Goal: Task Accomplishment & Management: Use online tool/utility

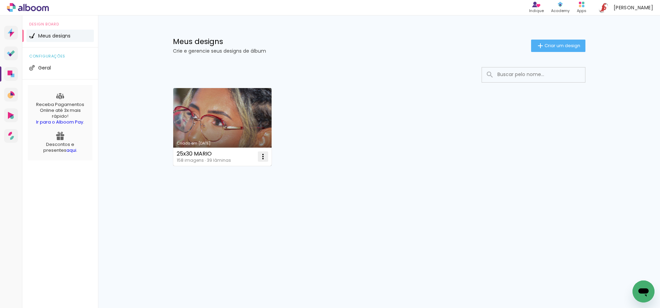
click at [263, 156] on iron-icon at bounding box center [263, 156] width 8 height 8
click at [238, 202] on paper-item "Excluir" at bounding box center [236, 202] width 68 height 14
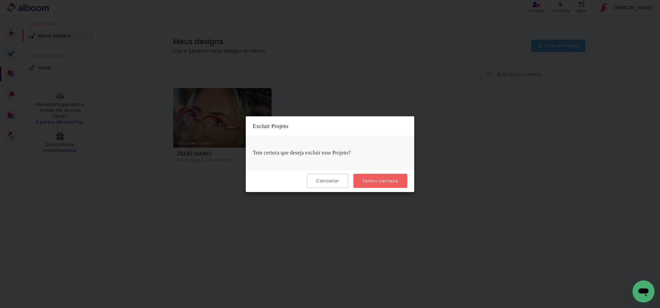
click at [0, 0] on slot "Tenho certeza" at bounding box center [0, 0] width 0 height 0
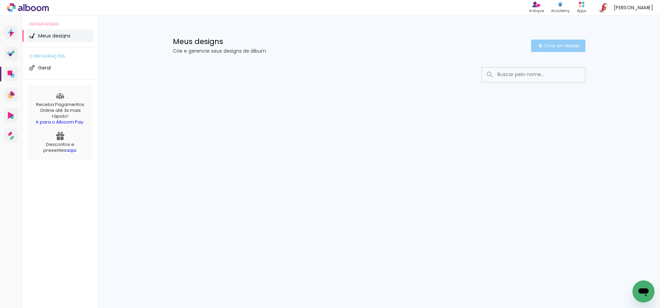
click at [545, 43] on span "Criar um design" at bounding box center [563, 45] width 36 height 4
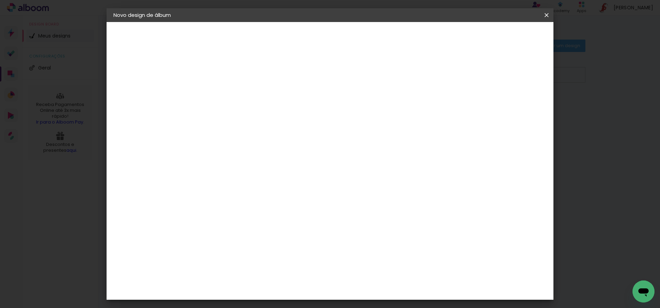
click at [226, 95] on input at bounding box center [226, 92] width 0 height 11
type input "25x30 [PERSON_NAME]"
type paper-input "25x30 [PERSON_NAME]"
click at [0, 0] on slot "Avançar" at bounding box center [0, 0] width 0 height 0
click at [0, 0] on slot "Tamanho Livre" at bounding box center [0, 0] width 0 height 0
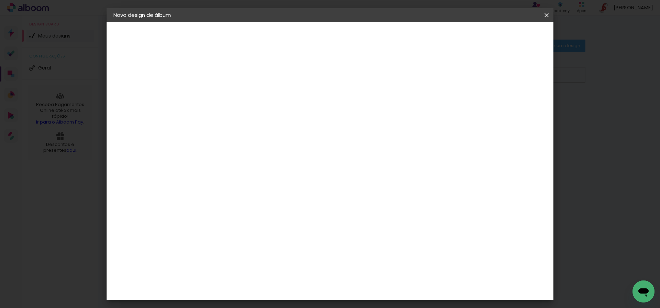
click at [354, 34] on paper-button "Avançar" at bounding box center [338, 37] width 34 height 12
click at [298, 109] on span "30" at bounding box center [300, 107] width 11 height 10
click at [301, 107] on span "30" at bounding box center [300, 107] width 11 height 10
click at [371, 283] on input "60" at bounding box center [368, 287] width 18 height 10
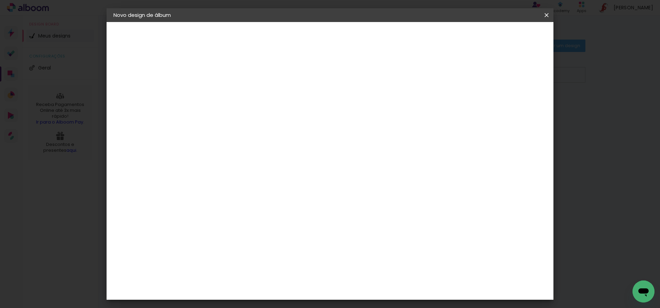
click at [371, 283] on input "60" at bounding box center [368, 287] width 18 height 10
type input "61"
type paper-input "61"
click at [210, 195] on input "30" at bounding box center [204, 194] width 18 height 10
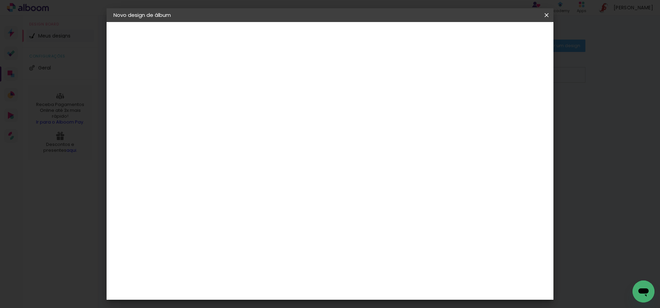
click at [210, 195] on input "30" at bounding box center [204, 194] width 18 height 10
type input "25,4"
type paper-input "25,4"
click at [324, 90] on div "30.5 cm cm cm mm A maioria das encadernadoras sugere 5mm de sangria." at bounding box center [358, 62] width 325 height 55
click at [504, 37] on span "Iniciar design" at bounding box center [487, 36] width 31 height 5
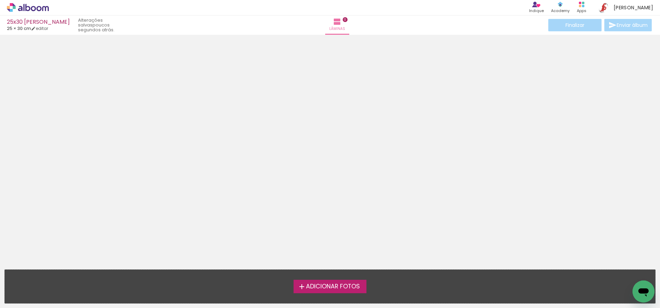
click at [353, 289] on span "Adicionar Fotos" at bounding box center [333, 286] width 54 height 6
click at [0, 0] on input "file" at bounding box center [0, 0] width 0 height 0
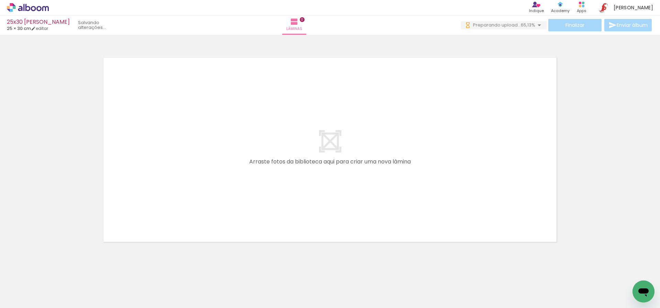
click at [537, 26] on iron-icon at bounding box center [539, 25] width 8 height 8
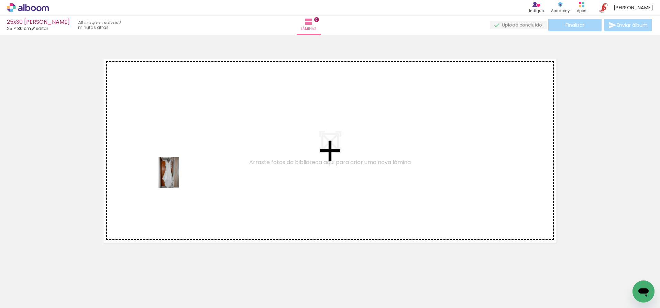
drag, startPoint x: 66, startPoint y: 287, endPoint x: 179, endPoint y: 177, distance: 157.6
click at [179, 177] on quentale-workspace at bounding box center [330, 154] width 660 height 308
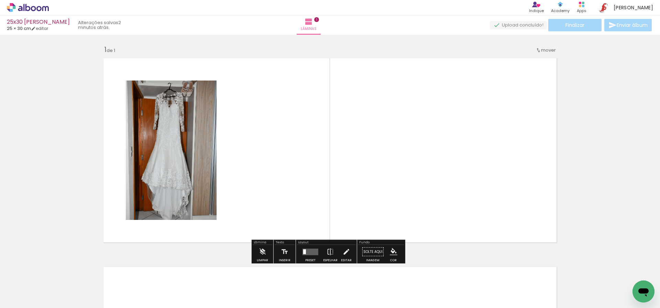
scroll to position [1, 0]
drag, startPoint x: 110, startPoint y: 284, endPoint x: 294, endPoint y: 174, distance: 213.7
click at [294, 174] on quentale-workspace at bounding box center [330, 154] width 660 height 308
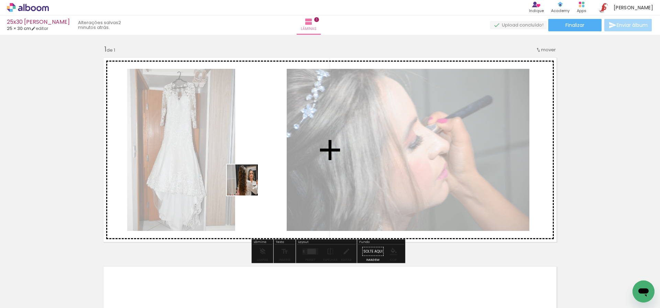
drag, startPoint x: 153, startPoint y: 277, endPoint x: 251, endPoint y: 182, distance: 136.2
click at [251, 182] on quentale-workspace at bounding box center [330, 154] width 660 height 308
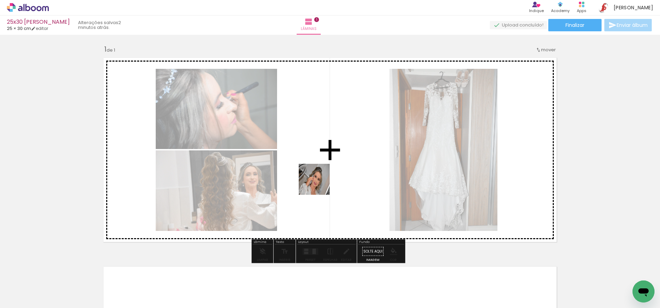
drag, startPoint x: 191, startPoint y: 285, endPoint x: 325, endPoint y: 180, distance: 170.1
click at [325, 180] on quentale-workspace at bounding box center [330, 154] width 660 height 308
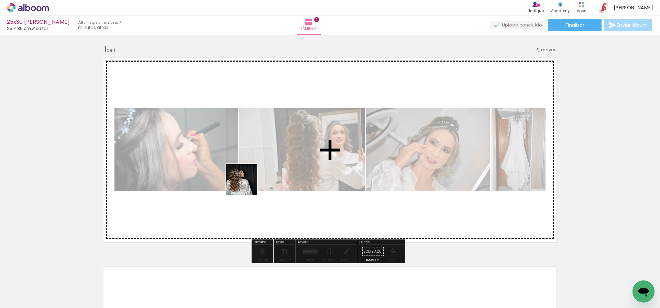
drag, startPoint x: 228, startPoint y: 295, endPoint x: 247, endPoint y: 185, distance: 112.3
click at [247, 185] on quentale-workspace at bounding box center [330, 154] width 660 height 308
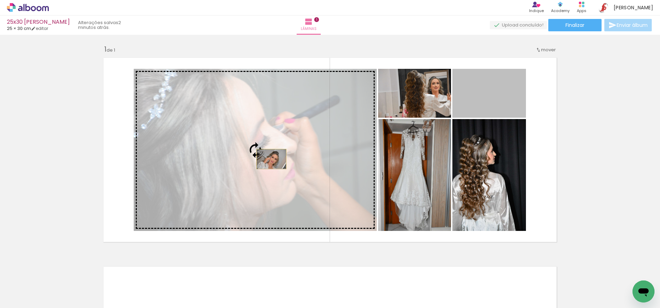
drag, startPoint x: 503, startPoint y: 94, endPoint x: 269, endPoint y: 159, distance: 242.6
click at [0, 0] on slot at bounding box center [0, 0] width 0 height 0
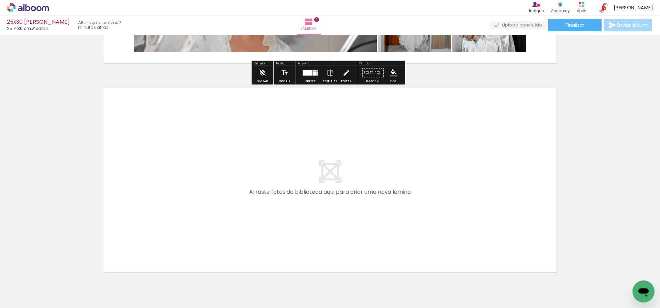
scroll to position [183, 0]
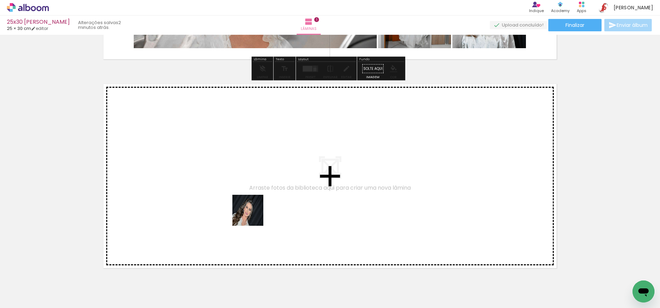
drag, startPoint x: 268, startPoint y: 285, endPoint x: 253, endPoint y: 215, distance: 71.0
click at [253, 215] on quentale-workspace at bounding box center [330, 154] width 660 height 308
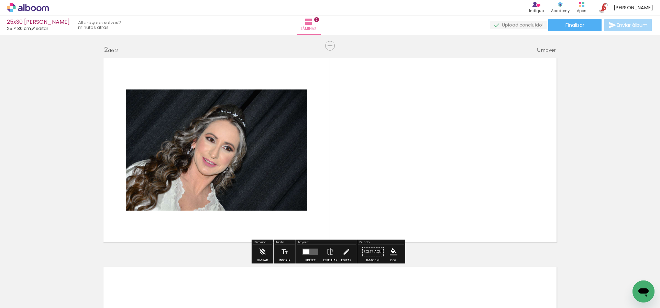
scroll to position [209, 0]
drag, startPoint x: 310, startPoint y: 277, endPoint x: 316, endPoint y: 216, distance: 61.8
click at [316, 216] on quentale-workspace at bounding box center [330, 154] width 660 height 308
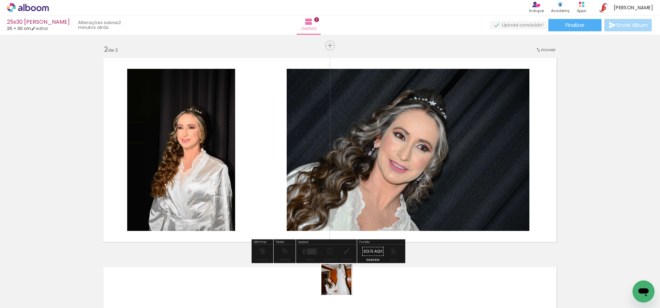
drag, startPoint x: 342, startPoint y: 284, endPoint x: 348, endPoint y: 200, distance: 84.4
click at [348, 200] on quentale-workspace at bounding box center [330, 154] width 660 height 308
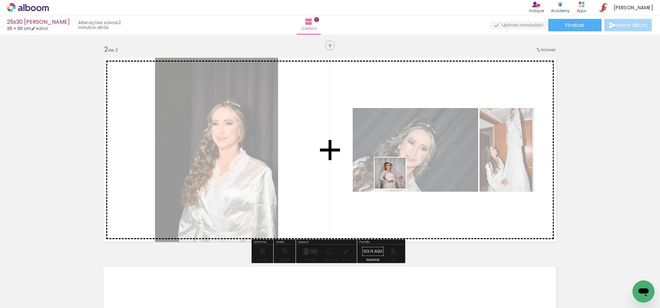
drag, startPoint x: 379, startPoint y: 282, endPoint x: 396, endPoint y: 177, distance: 106.0
click at [396, 177] on quentale-workspace at bounding box center [330, 154] width 660 height 308
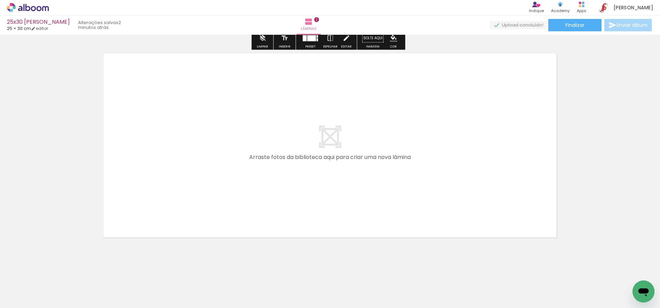
scroll to position [423, 0]
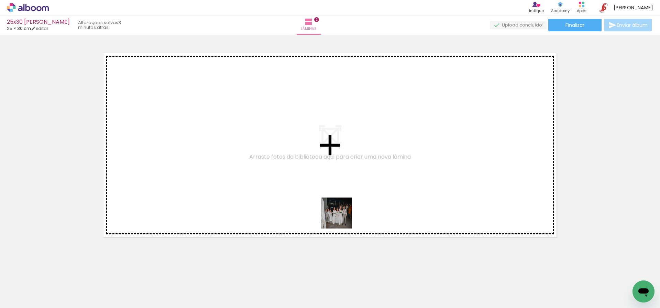
drag, startPoint x: 458, startPoint y: 284, endPoint x: 330, endPoint y: 215, distance: 145.4
click at [330, 215] on quentale-workspace at bounding box center [330, 154] width 660 height 308
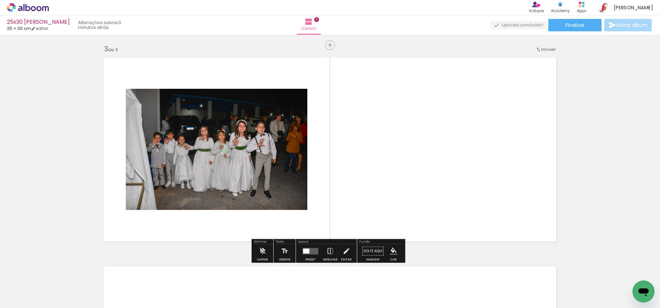
scroll to position [418, 0]
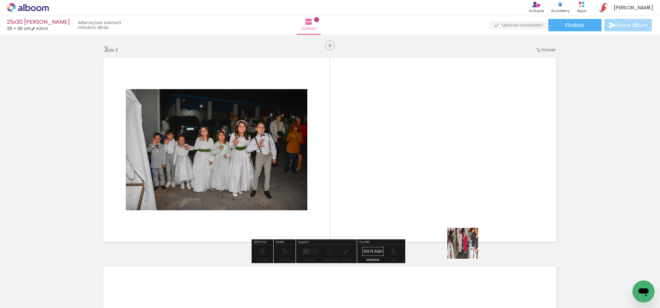
drag, startPoint x: 496, startPoint y: 281, endPoint x: 430, endPoint y: 216, distance: 93.4
click at [430, 216] on quentale-workspace at bounding box center [330, 154] width 660 height 308
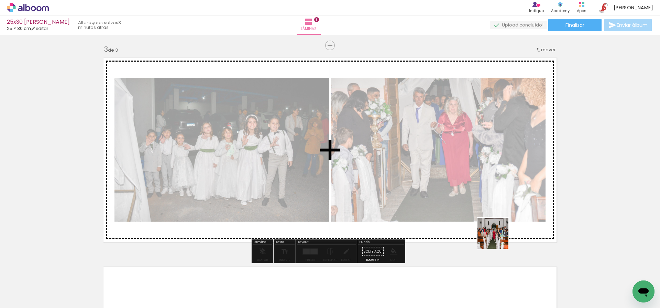
drag, startPoint x: 535, startPoint y: 285, endPoint x: 475, endPoint y: 202, distance: 102.5
click at [475, 202] on quentale-workspace at bounding box center [330, 154] width 660 height 308
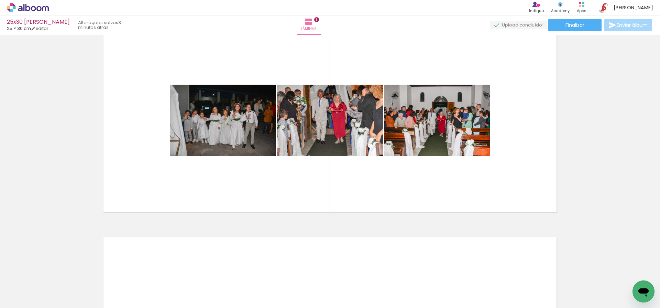
scroll to position [0, 293]
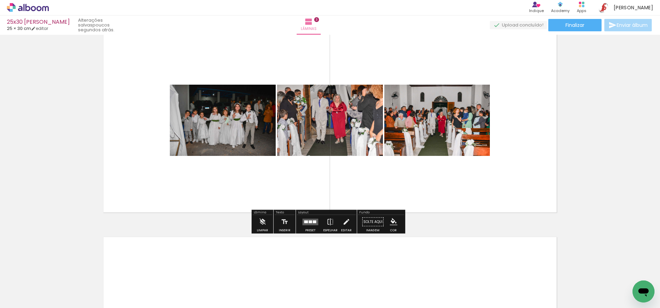
click at [305, 221] on div at bounding box center [306, 221] width 4 height 3
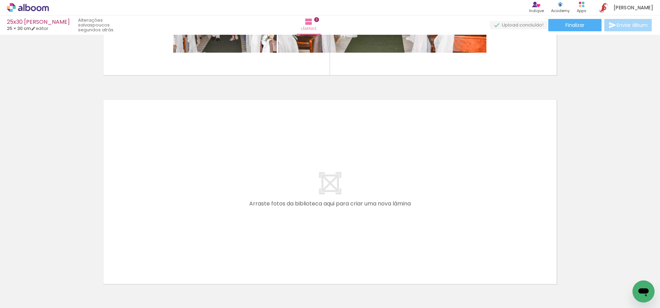
scroll to position [632, 0]
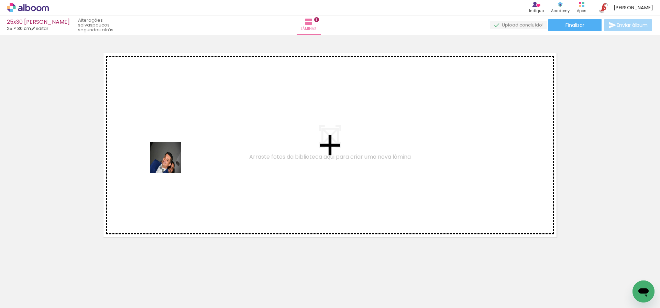
drag, startPoint x: 134, startPoint y: 286, endPoint x: 172, endPoint y: 162, distance: 130.1
click at [171, 161] on quentale-workspace at bounding box center [330, 154] width 660 height 308
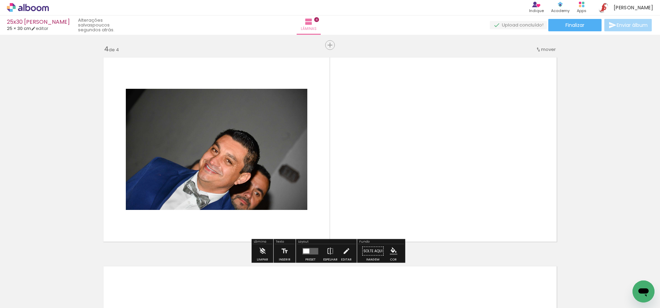
scroll to position [627, 0]
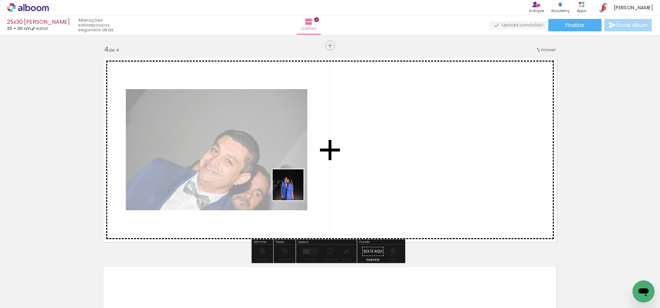
drag, startPoint x: 281, startPoint y: 288, endPoint x: 293, endPoint y: 190, distance: 98.8
click at [293, 190] on quentale-workspace at bounding box center [330, 154] width 660 height 308
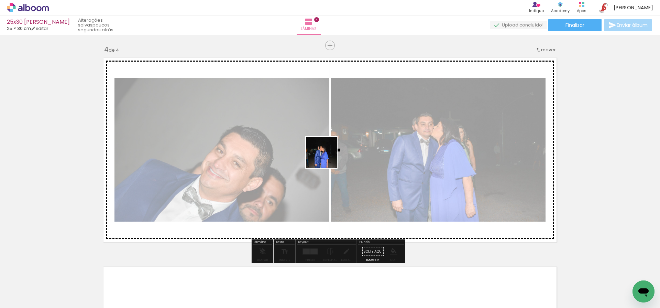
drag, startPoint x: 321, startPoint y: 177, endPoint x: 327, endPoint y: 157, distance: 20.0
click at [327, 157] on quentale-workspace at bounding box center [330, 154] width 660 height 308
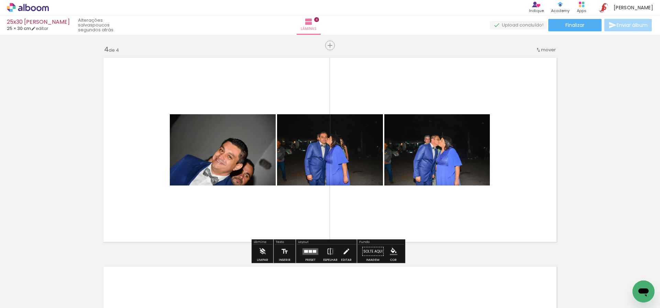
drag, startPoint x: 357, startPoint y: 287, endPoint x: 364, endPoint y: 179, distance: 107.9
click at [363, 171] on quentale-workspace at bounding box center [330, 154] width 660 height 308
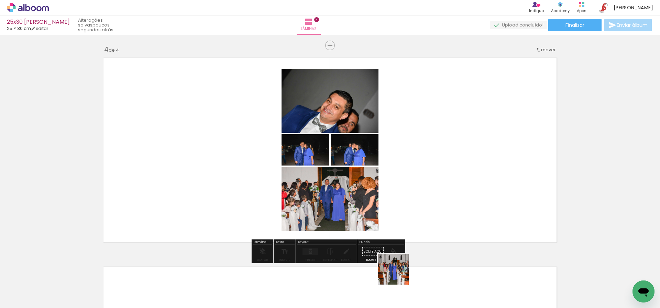
drag, startPoint x: 398, startPoint y: 289, endPoint x: 402, endPoint y: 174, distance: 114.9
click at [402, 174] on quentale-workspace at bounding box center [330, 154] width 660 height 308
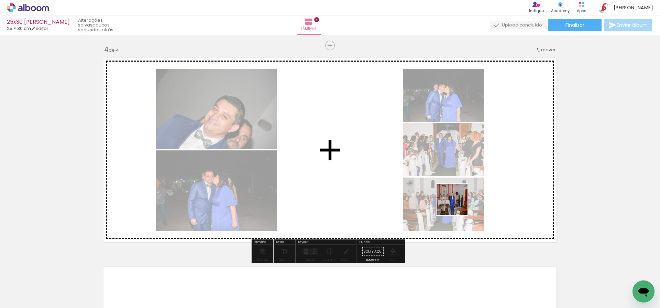
drag, startPoint x: 433, startPoint y: 289, endPoint x: 465, endPoint y: 174, distance: 119.2
click at [465, 174] on quentale-workspace at bounding box center [330, 154] width 660 height 308
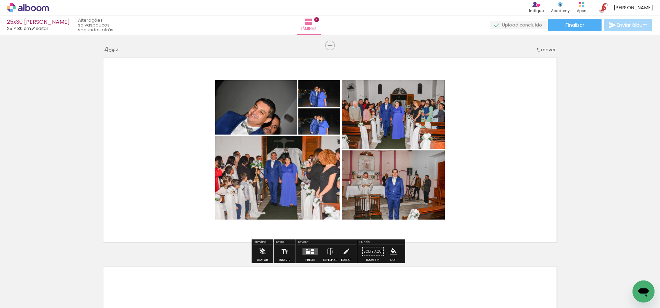
click at [309, 254] on div at bounding box center [310, 251] width 19 height 14
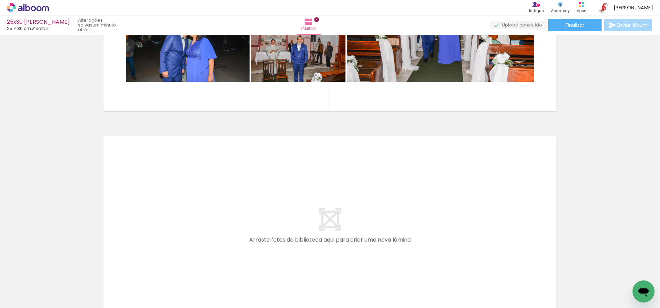
scroll to position [840, 0]
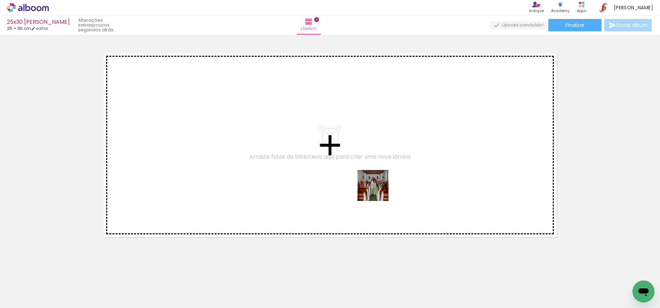
drag, startPoint x: 469, startPoint y: 286, endPoint x: 378, endPoint y: 191, distance: 131.3
click at [378, 190] on quentale-workspace at bounding box center [330, 154] width 660 height 308
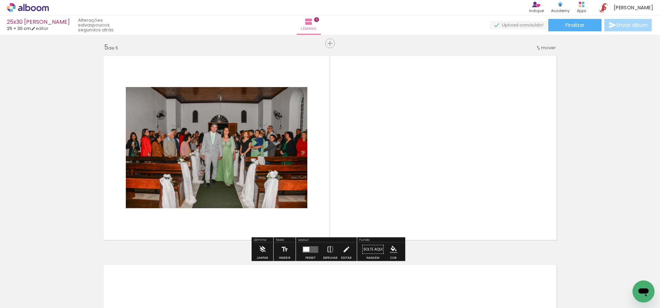
scroll to position [835, 0]
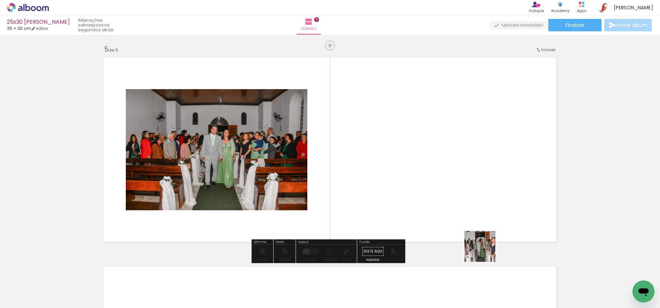
drag, startPoint x: 506, startPoint y: 282, endPoint x: 425, endPoint y: 185, distance: 126.2
click at [425, 185] on quentale-workspace at bounding box center [330, 154] width 660 height 308
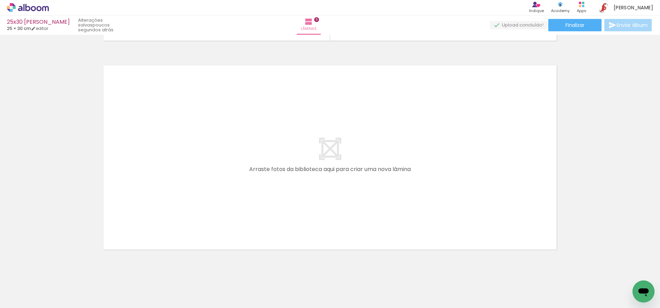
scroll to position [0, 1083]
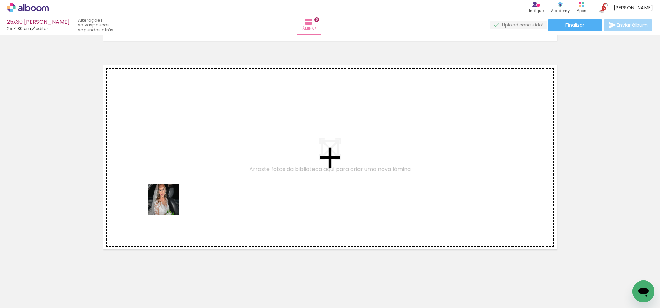
drag, startPoint x: 153, startPoint y: 282, endPoint x: 169, endPoint y: 204, distance: 79.6
click at [169, 204] on quentale-workspace at bounding box center [330, 154] width 660 height 308
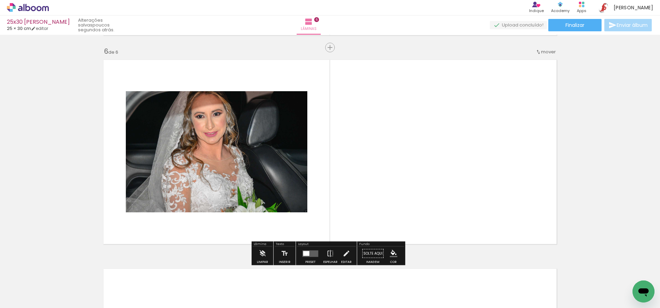
scroll to position [1044, 0]
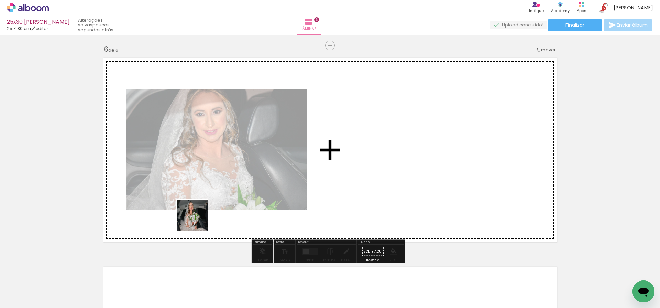
drag, startPoint x: 188, startPoint y: 292, endPoint x: 202, endPoint y: 206, distance: 86.4
click at [202, 206] on quentale-workspace at bounding box center [330, 154] width 660 height 308
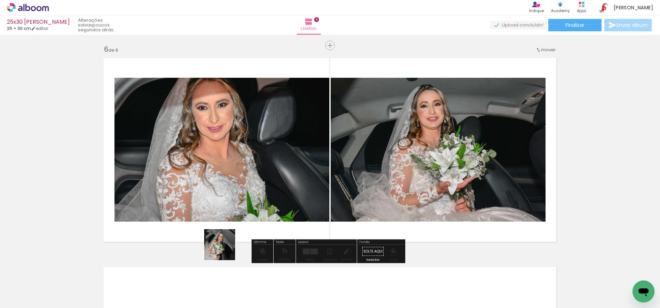
drag, startPoint x: 225, startPoint y: 273, endPoint x: 231, endPoint y: 189, distance: 83.8
click at [231, 186] on quentale-workspace at bounding box center [330, 154] width 660 height 308
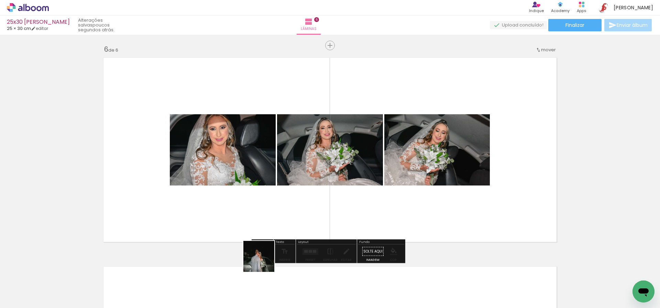
drag, startPoint x: 263, startPoint y: 280, endPoint x: 266, endPoint y: 199, distance: 81.2
click at [266, 199] on quentale-workspace at bounding box center [330, 154] width 660 height 308
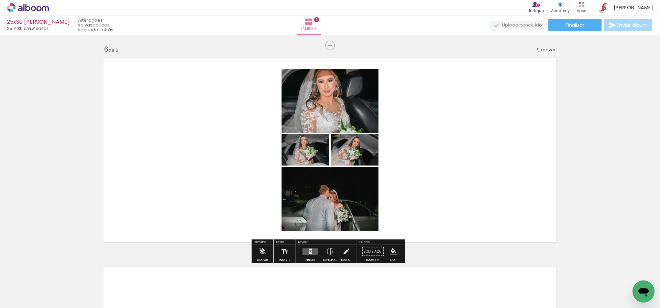
click at [306, 252] on quentale-layouter at bounding box center [311, 251] width 16 height 7
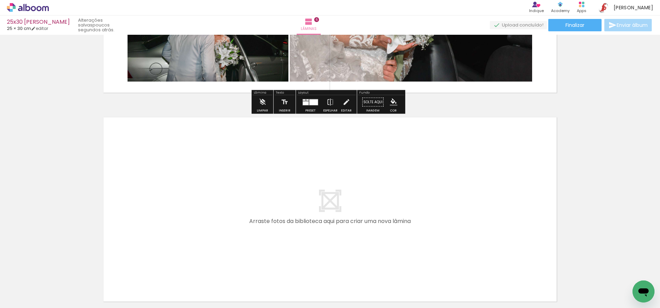
scroll to position [1197, 0]
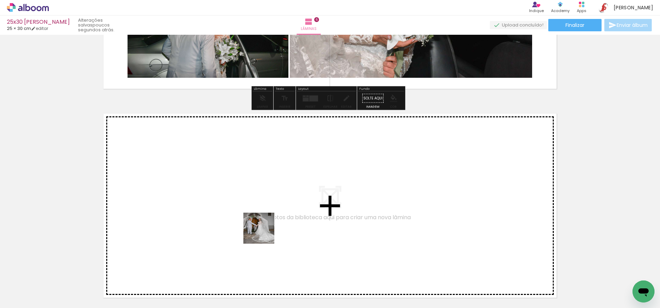
drag, startPoint x: 292, startPoint y: 292, endPoint x: 257, endPoint y: 222, distance: 77.6
click at [257, 222] on quentale-workspace at bounding box center [330, 154] width 660 height 308
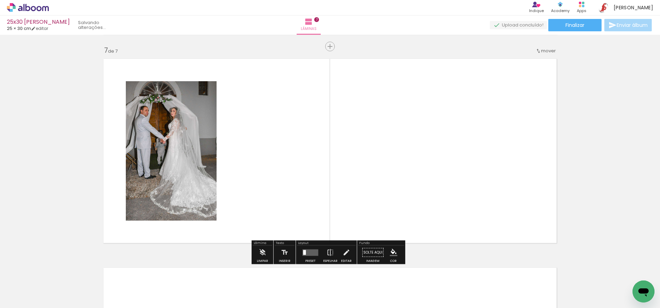
scroll to position [1253, 0]
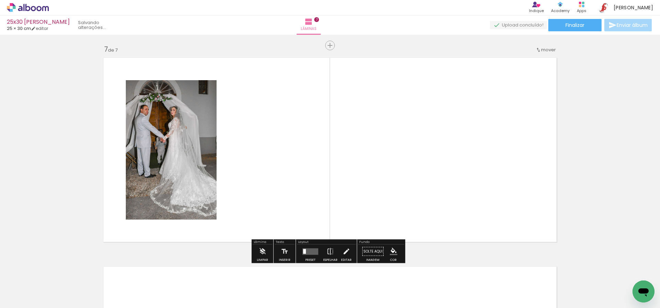
drag, startPoint x: 331, startPoint y: 290, endPoint x: 300, endPoint y: 207, distance: 89.0
click at [300, 207] on quentale-workspace at bounding box center [330, 154] width 660 height 308
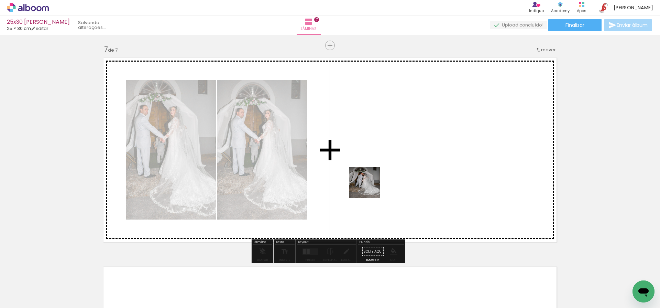
drag, startPoint x: 371, startPoint y: 240, endPoint x: 370, endPoint y: 186, distance: 53.6
click at [370, 186] on quentale-workspace at bounding box center [330, 154] width 660 height 308
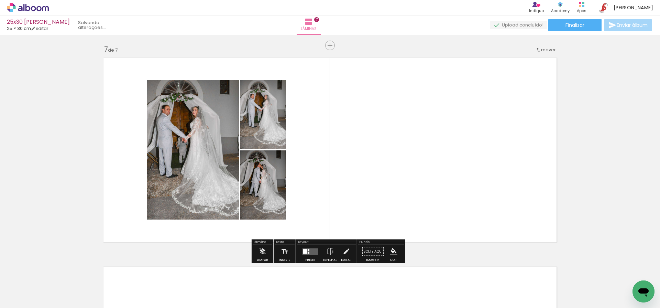
click at [304, 252] on div at bounding box center [305, 251] width 4 height 5
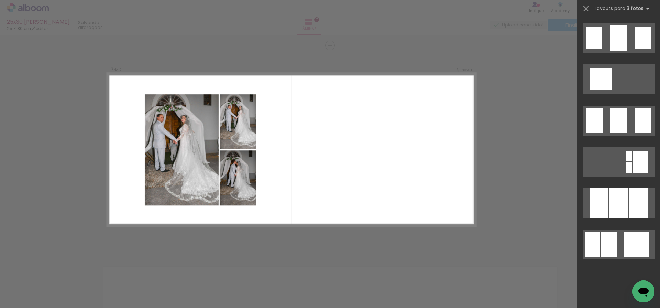
scroll to position [0, 0]
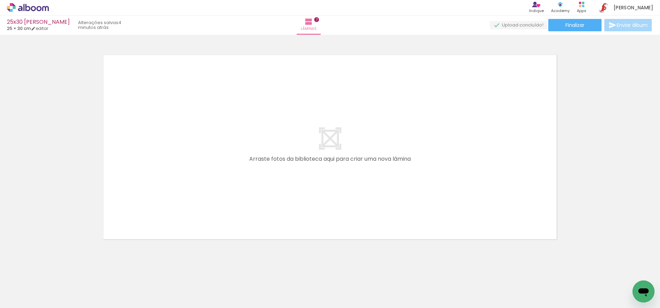
scroll to position [1466, 0]
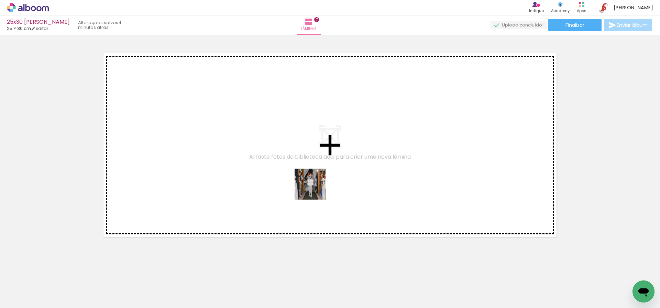
drag, startPoint x: 419, startPoint y: 290, endPoint x: 313, endPoint y: 187, distance: 148.1
click at [313, 187] on quentale-workspace at bounding box center [330, 154] width 660 height 308
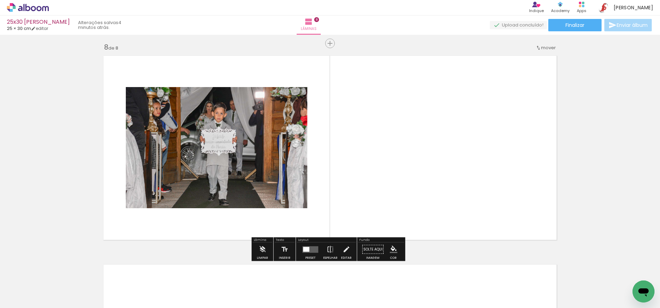
scroll to position [1462, 0]
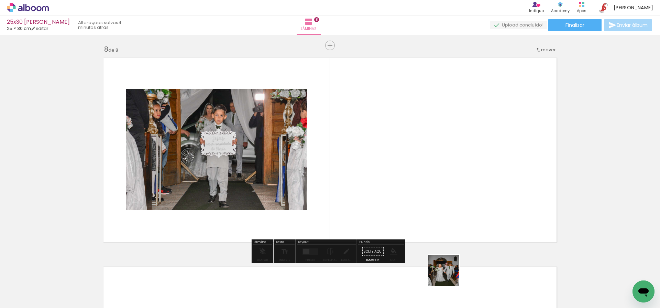
drag, startPoint x: 448, startPoint y: 281, endPoint x: 403, endPoint y: 193, distance: 98.4
click at [403, 193] on quentale-workspace at bounding box center [330, 154] width 660 height 308
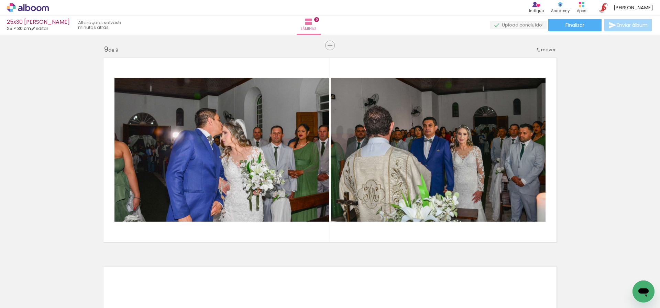
click at [213, 203] on quentale-workspace at bounding box center [330, 154] width 660 height 308
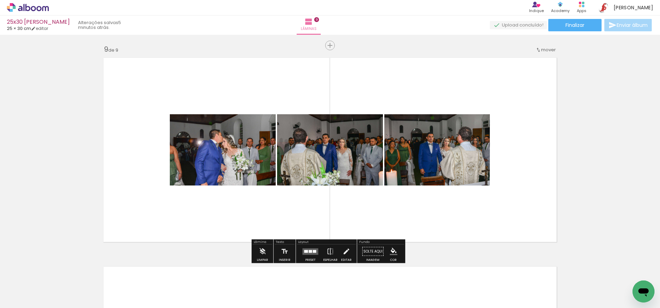
drag, startPoint x: 177, startPoint y: 290, endPoint x: 221, endPoint y: 237, distance: 69.2
click at [221, 217] on quentale-workspace at bounding box center [330, 154] width 660 height 308
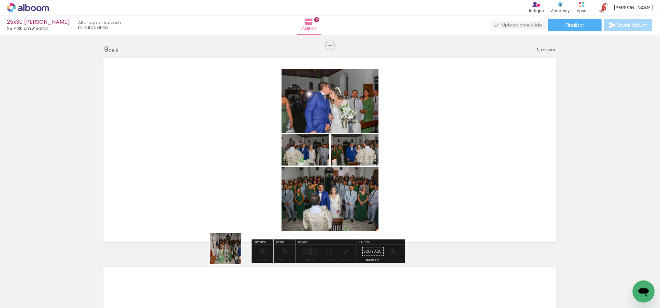
drag, startPoint x: 213, startPoint y: 285, endPoint x: 247, endPoint y: 236, distance: 59.1
click at [247, 222] on quentale-workspace at bounding box center [330, 154] width 660 height 308
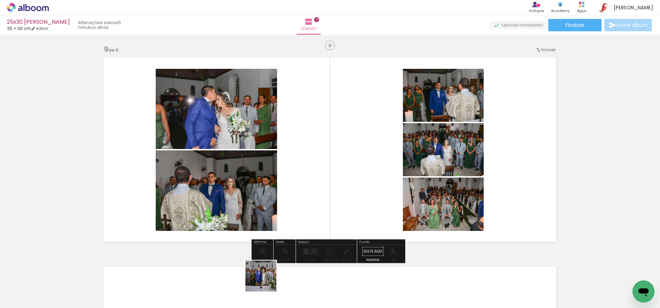
drag, startPoint x: 257, startPoint y: 298, endPoint x: 282, endPoint y: 270, distance: 38.0
click at [281, 229] on quentale-workspace at bounding box center [330, 154] width 660 height 308
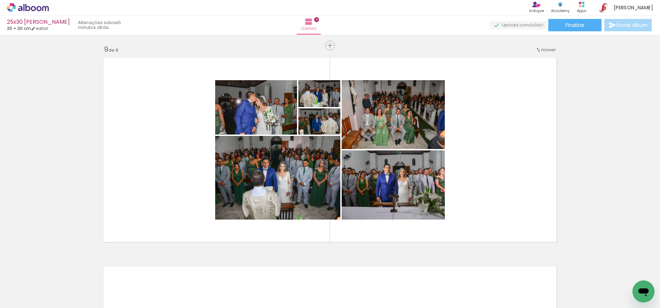
scroll to position [0, 1617]
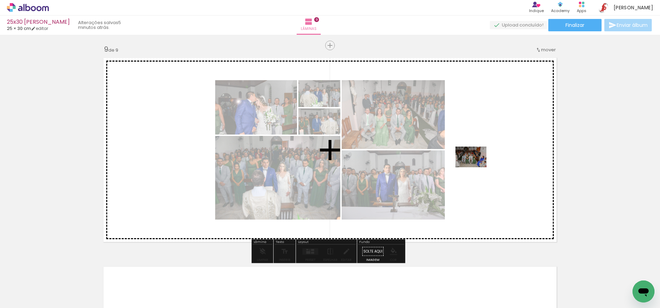
drag, startPoint x: 271, startPoint y: 291, endPoint x: 476, endPoint y: 167, distance: 239.9
click at [476, 167] on quentale-workspace at bounding box center [330, 154] width 660 height 308
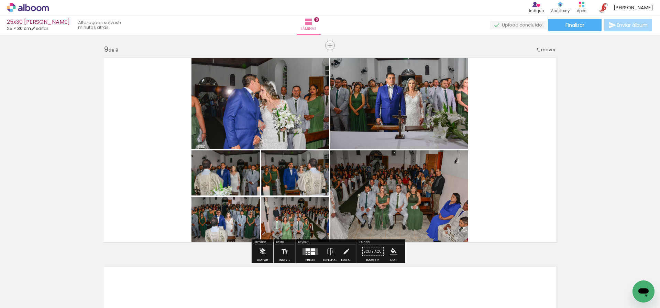
click at [308, 252] on quentale-layouter at bounding box center [311, 251] width 16 height 7
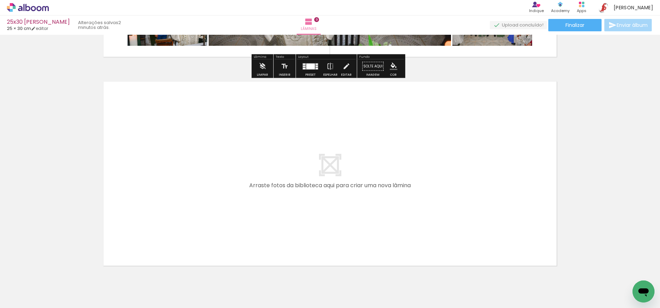
scroll to position [1863, 0]
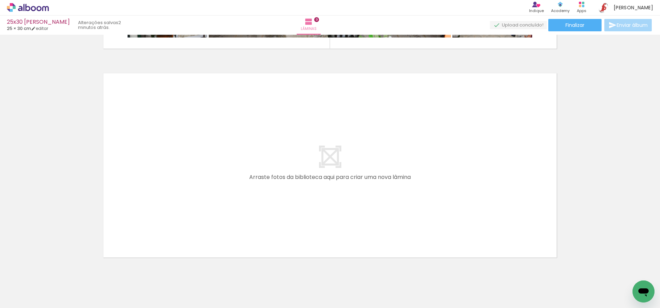
drag, startPoint x: 311, startPoint y: 281, endPoint x: 241, endPoint y: 204, distance: 104.0
click at [241, 204] on quentale-workspace at bounding box center [330, 154] width 660 height 308
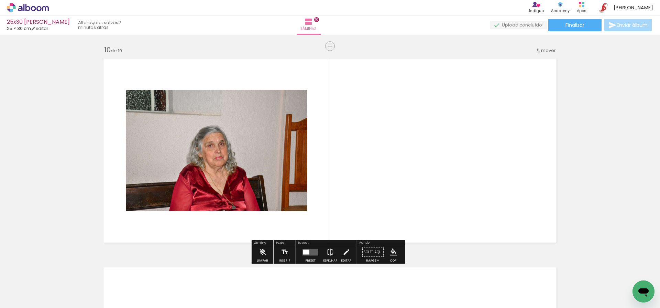
scroll to position [1879, 0]
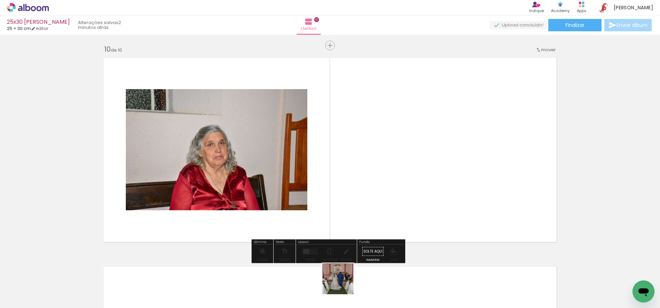
drag, startPoint x: 343, startPoint y: 284, endPoint x: 322, endPoint y: 211, distance: 75.8
click at [322, 211] on quentale-workspace at bounding box center [330, 154] width 660 height 308
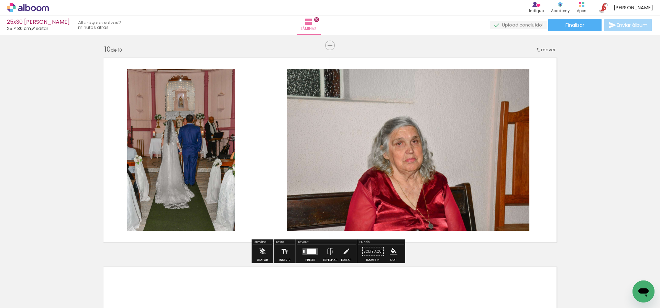
drag, startPoint x: 377, startPoint y: 288, endPoint x: 390, endPoint y: 215, distance: 74.7
click at [390, 215] on quentale-workspace at bounding box center [330, 154] width 660 height 308
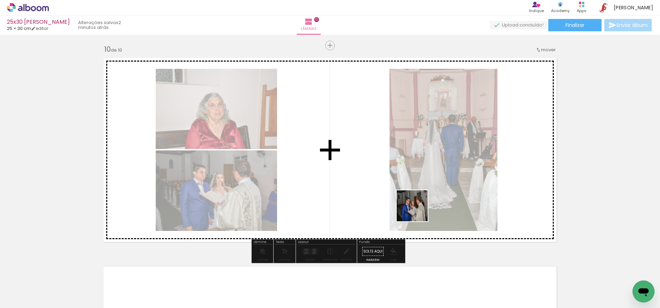
drag, startPoint x: 413, startPoint y: 285, endPoint x: 417, endPoint y: 211, distance: 73.7
click at [417, 210] on quentale-workspace at bounding box center [330, 154] width 660 height 308
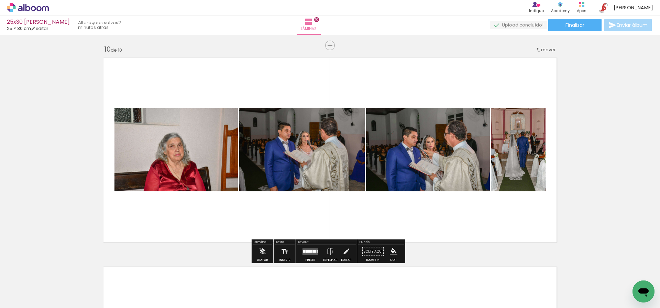
drag, startPoint x: 452, startPoint y: 275, endPoint x: 447, endPoint y: 212, distance: 63.2
click at [446, 213] on quentale-workspace at bounding box center [330, 154] width 660 height 308
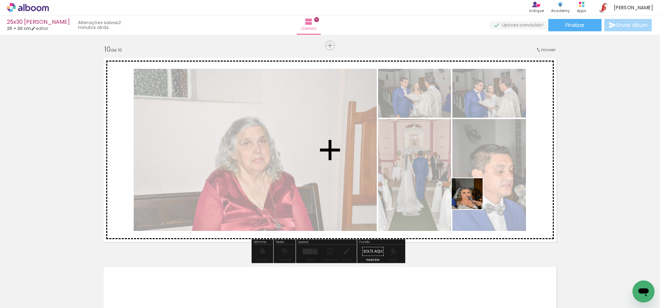
drag, startPoint x: 491, startPoint y: 278, endPoint x: 472, endPoint y: 199, distance: 82.0
click at [472, 199] on quentale-workspace at bounding box center [330, 154] width 660 height 308
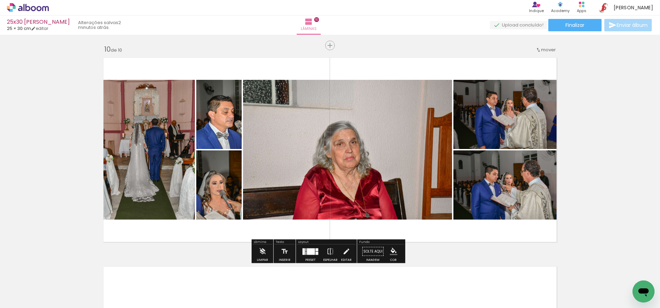
click at [313, 250] on div at bounding box center [311, 251] width 8 height 7
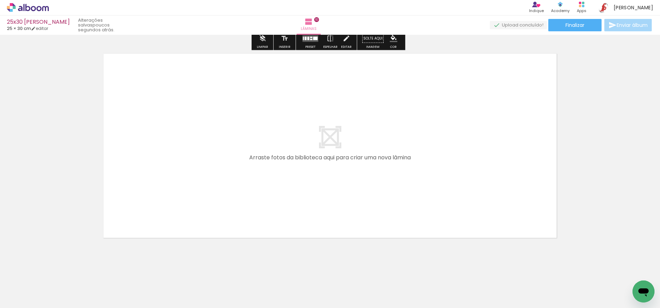
scroll to position [2092, 0]
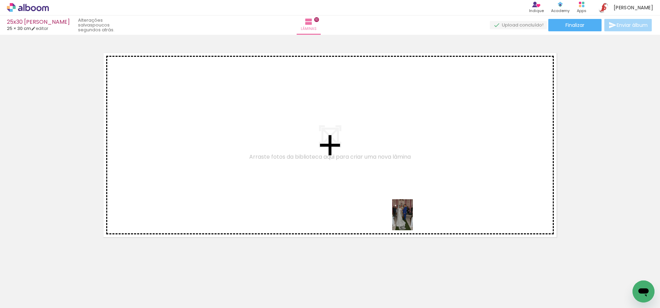
drag, startPoint x: 524, startPoint y: 278, endPoint x: 413, endPoint y: 220, distance: 125.3
click at [413, 220] on quentale-workspace at bounding box center [330, 154] width 660 height 308
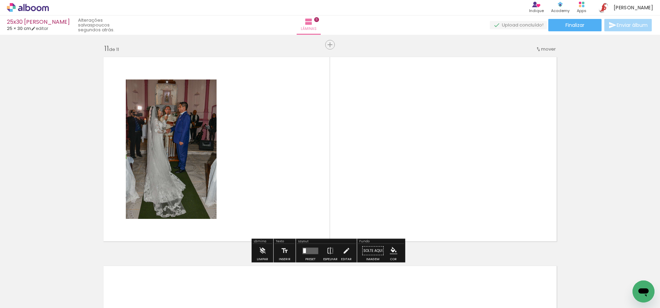
scroll to position [2088, 0]
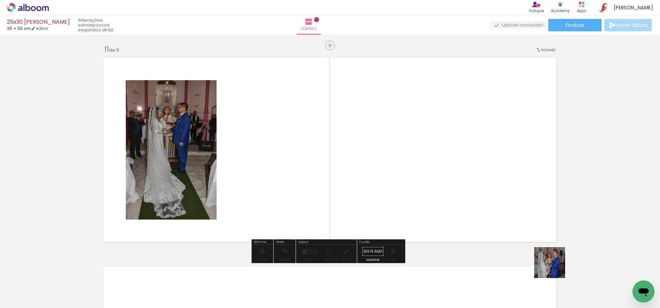
drag, startPoint x: 555, startPoint y: 267, endPoint x: 375, endPoint y: 175, distance: 202.0
click at [375, 175] on quentale-workspace at bounding box center [330, 154] width 660 height 308
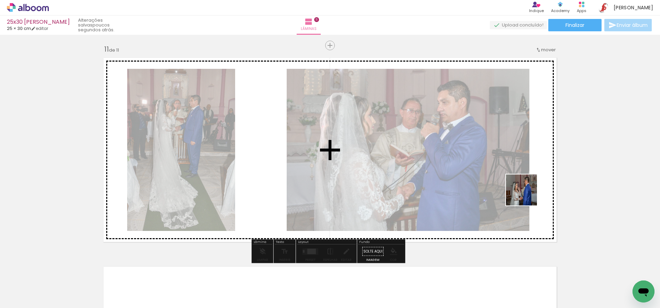
drag, startPoint x: 611, startPoint y: 284, endPoint x: 526, endPoint y: 195, distance: 123.1
click at [527, 195] on quentale-workspace at bounding box center [330, 154] width 660 height 308
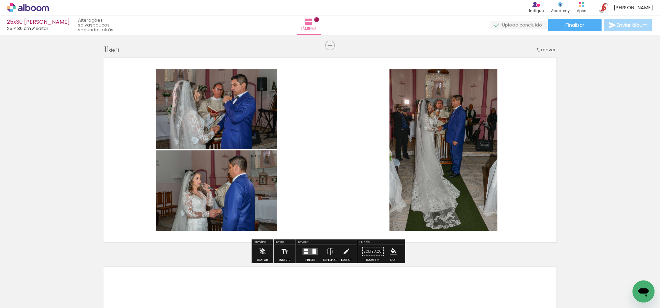
scroll to position [0, 1979]
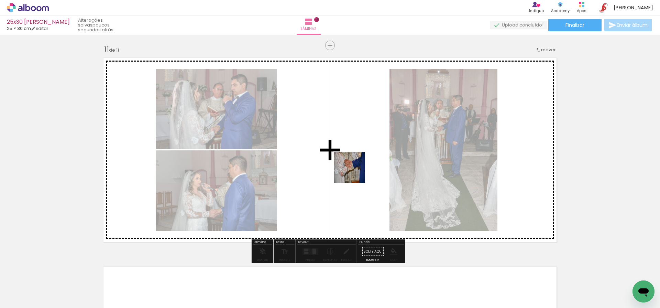
drag, startPoint x: 285, startPoint y: 285, endPoint x: 358, endPoint y: 168, distance: 138.4
click at [358, 168] on quentale-workspace at bounding box center [330, 154] width 660 height 308
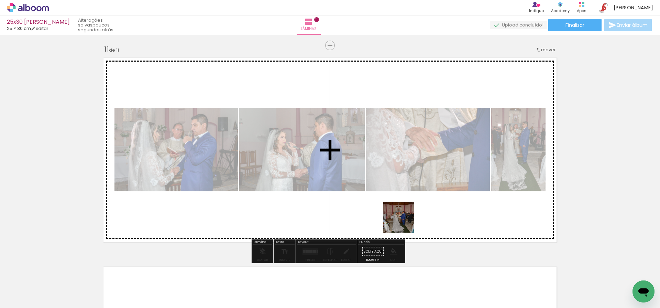
drag, startPoint x: 332, startPoint y: 292, endPoint x: 404, endPoint y: 222, distance: 100.2
click at [404, 222] on quentale-workspace at bounding box center [330, 154] width 660 height 308
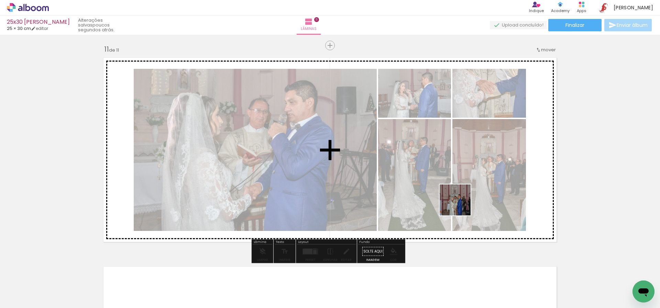
drag, startPoint x: 369, startPoint y: 286, endPoint x: 461, endPoint y: 204, distance: 123.7
click at [461, 204] on quentale-workspace at bounding box center [330, 154] width 660 height 308
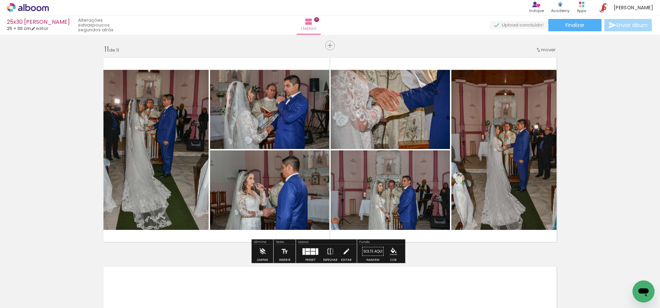
click at [316, 251] on div at bounding box center [317, 251] width 2 height 7
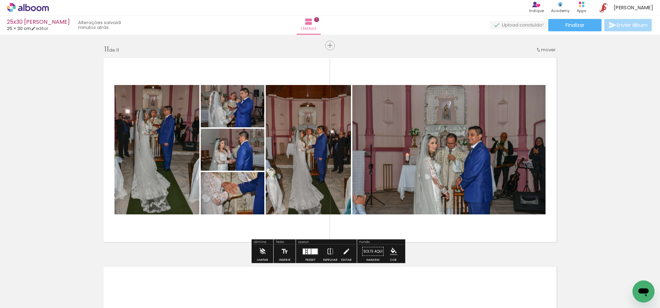
scroll to position [0, 1979]
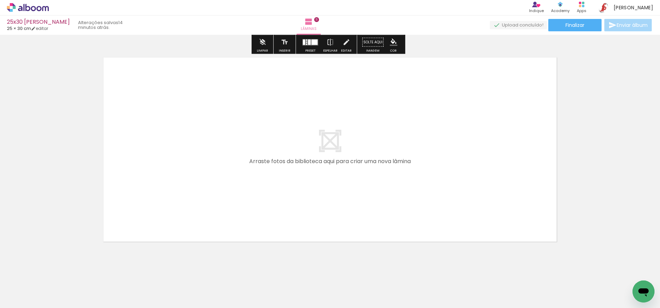
scroll to position [2301, 0]
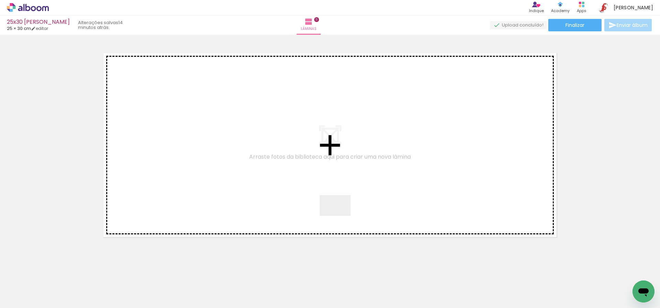
drag, startPoint x: 409, startPoint y: 285, endPoint x: 340, endPoint y: 216, distance: 97.5
click at [340, 216] on quentale-workspace at bounding box center [330, 154] width 660 height 308
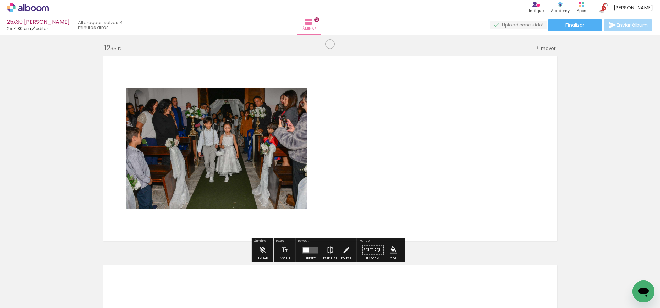
scroll to position [2296, 0]
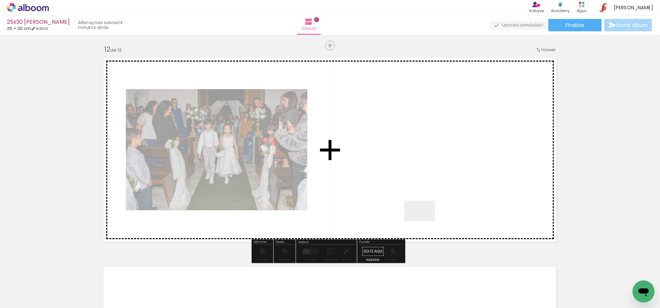
drag, startPoint x: 436, startPoint y: 278, endPoint x: 432, endPoint y: 230, distance: 48.3
click at [424, 218] on quentale-workspace at bounding box center [330, 154] width 660 height 308
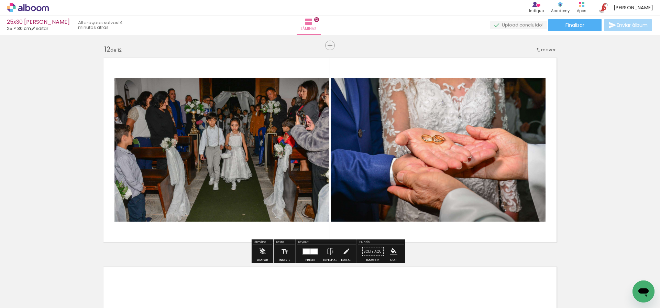
drag, startPoint x: 474, startPoint y: 288, endPoint x: 464, endPoint y: 221, distance: 67.4
click at [458, 212] on quentale-workspace at bounding box center [330, 154] width 660 height 308
